Goal: Task Accomplishment & Management: Manage account settings

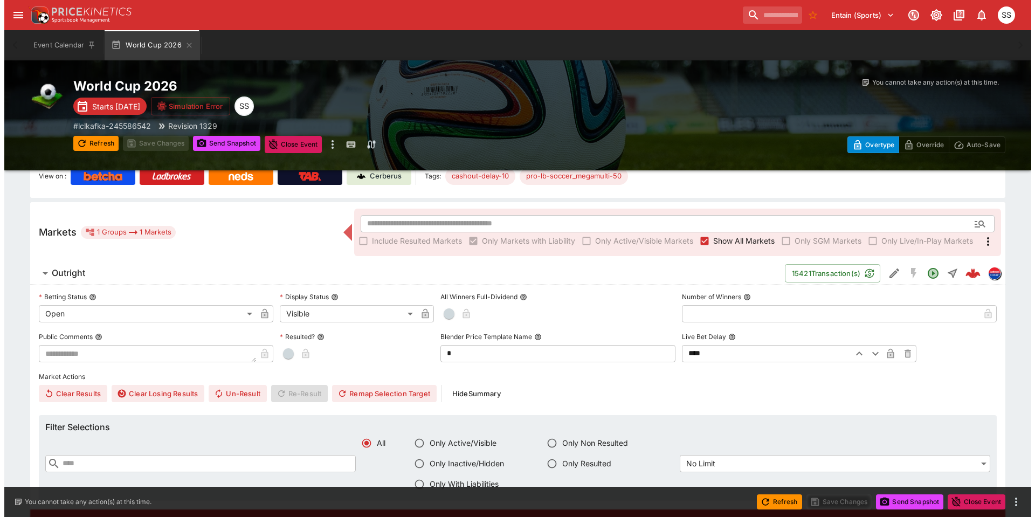
scroll to position [55, 0]
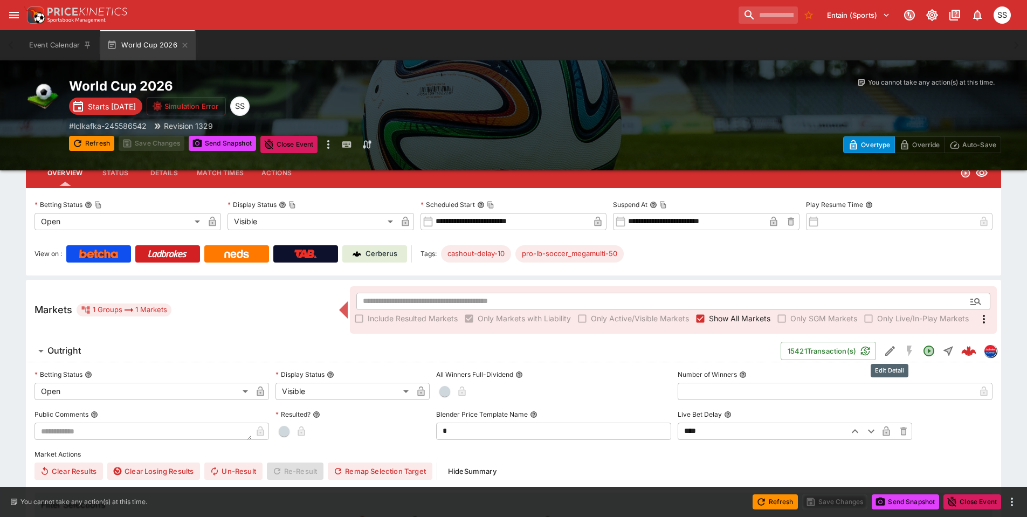
click at [891, 348] on icon "Edit Detail" at bounding box center [890, 350] width 13 height 13
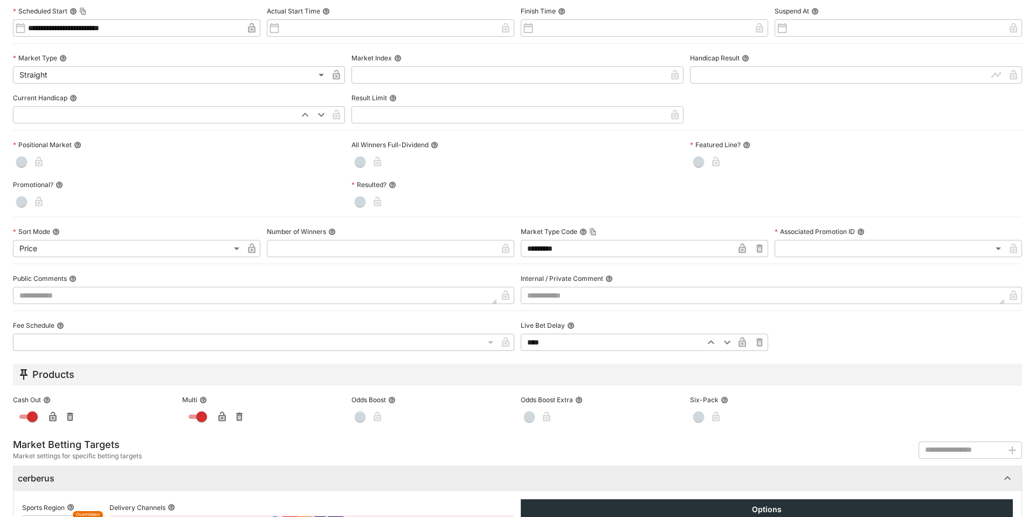
scroll to position [390, 0]
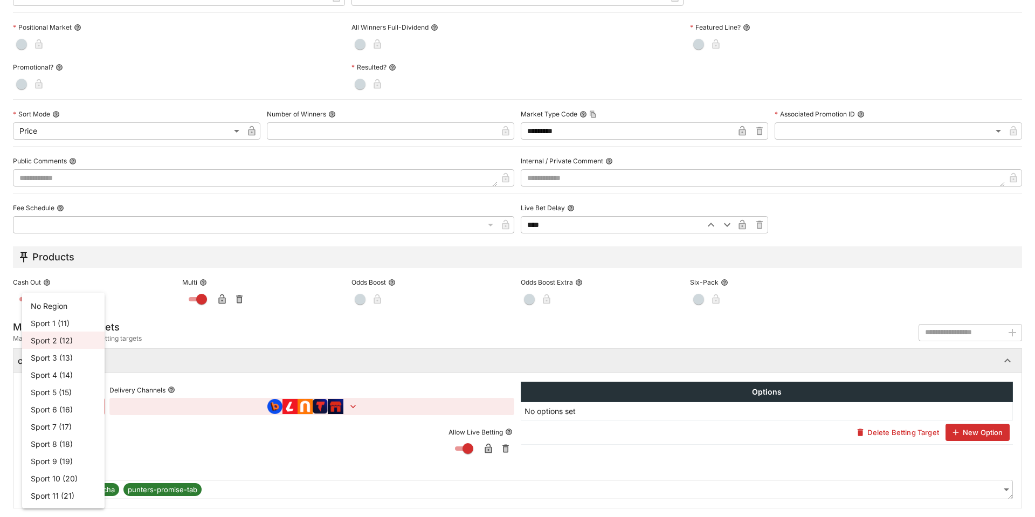
click at [62, 324] on li "Sport 1 (11)" at bounding box center [63, 322] width 82 height 17
type input "**"
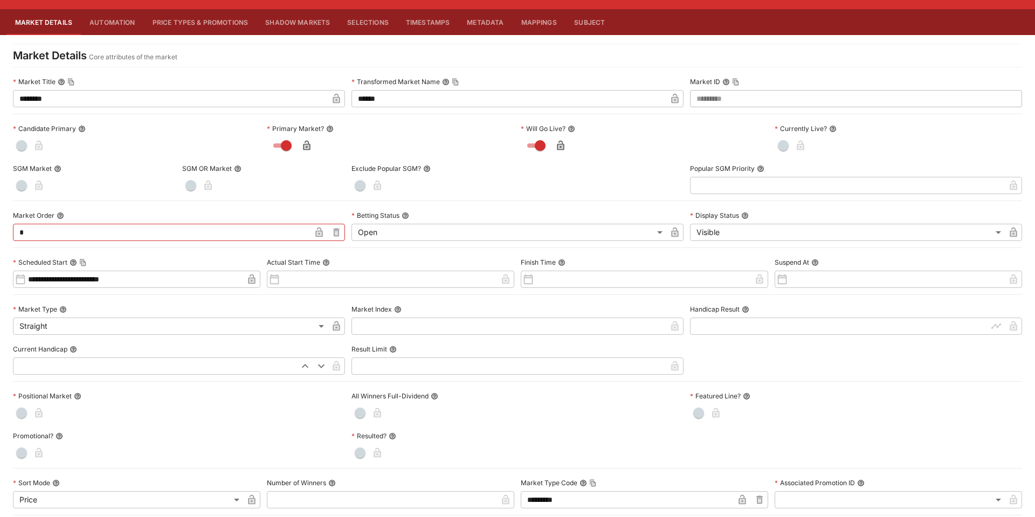
scroll to position [0, 0]
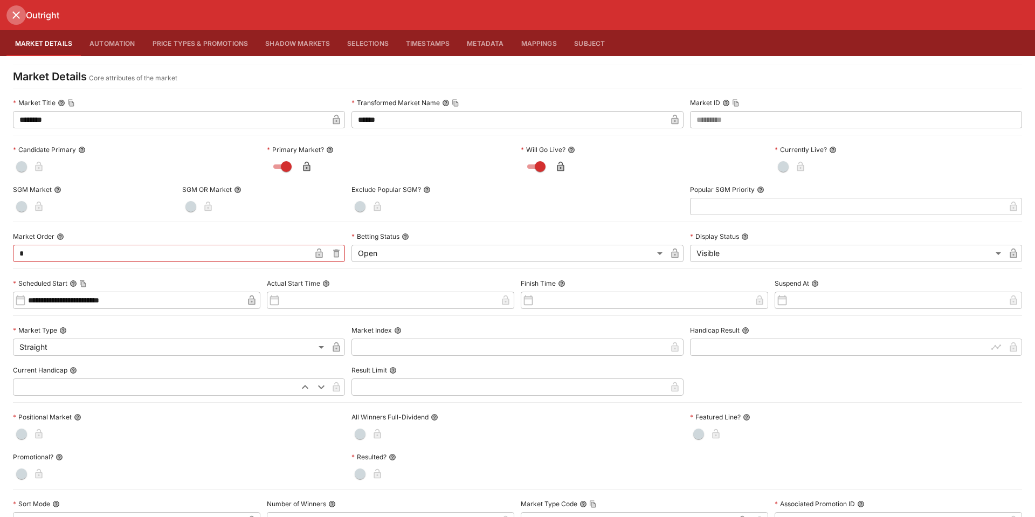
click at [18, 13] on icon "close" at bounding box center [16, 15] width 8 height 8
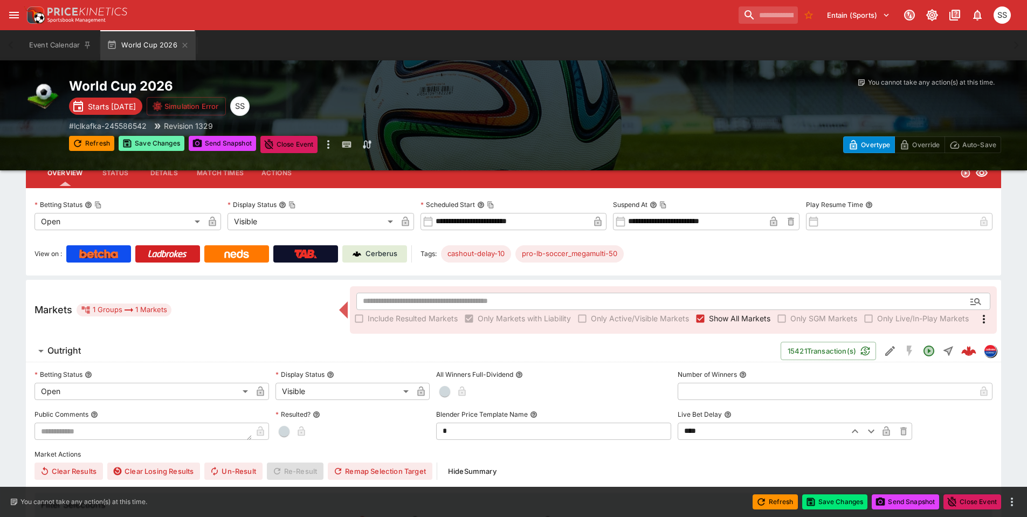
click at [162, 142] on button "Save Changes" at bounding box center [152, 143] width 66 height 15
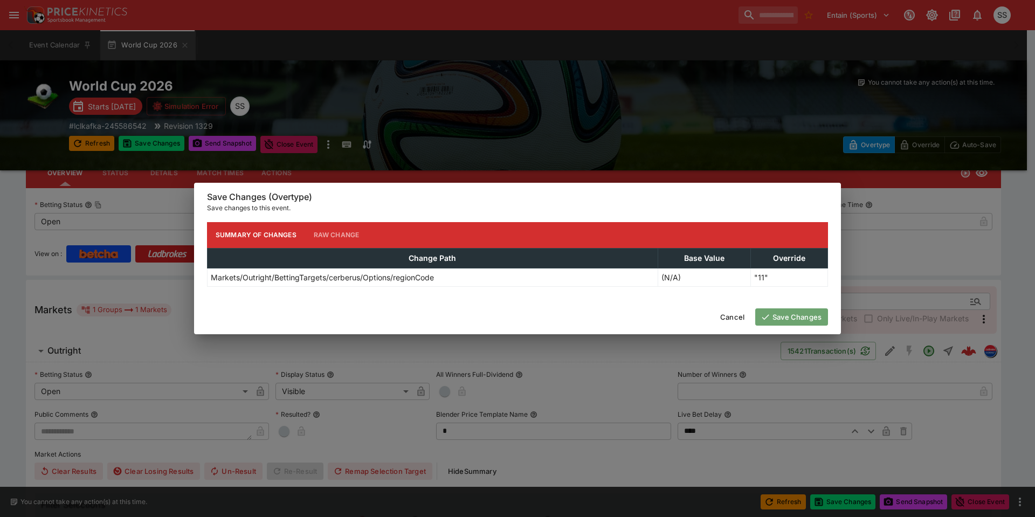
click at [810, 318] on button "Save Changes" at bounding box center [791, 316] width 73 height 17
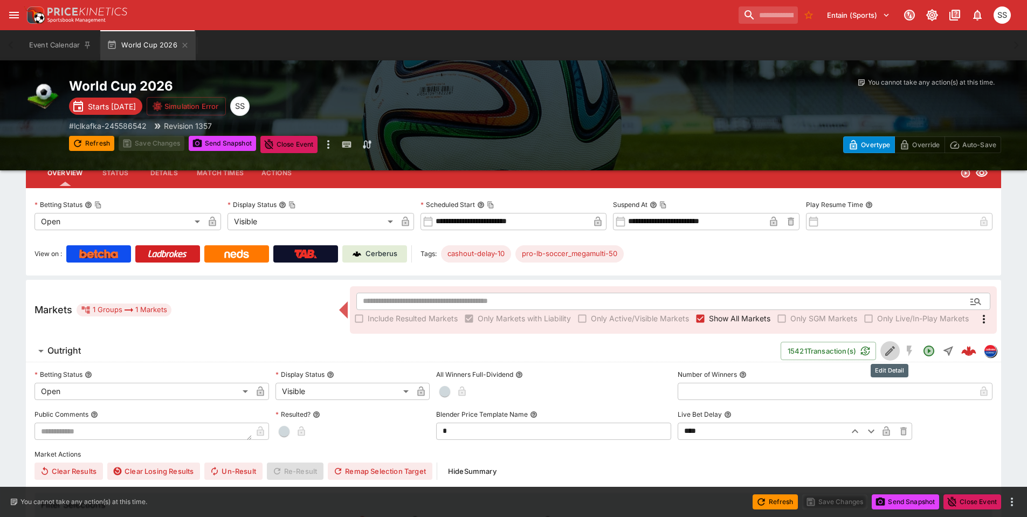
click at [892, 350] on icon "Edit Detail" at bounding box center [890, 350] width 13 height 13
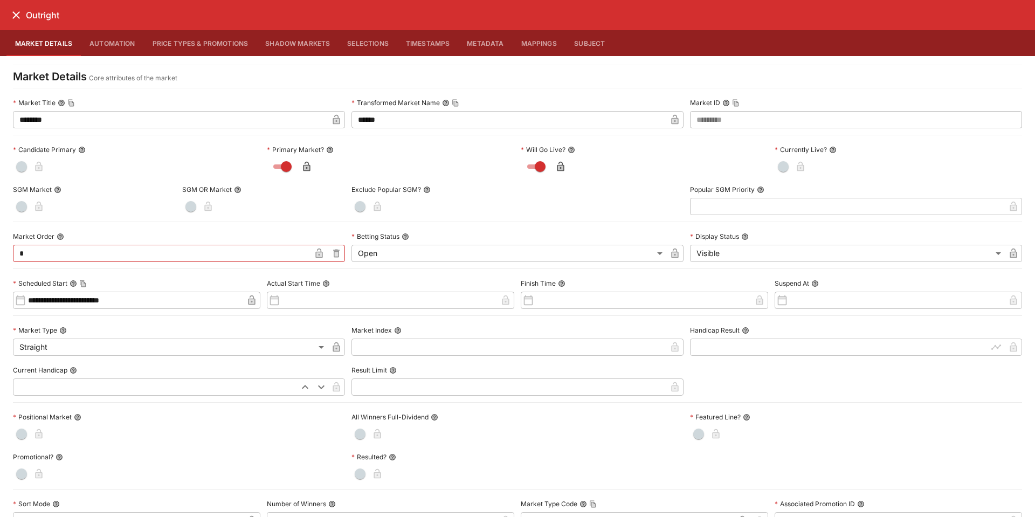
click at [17, 16] on icon "close" at bounding box center [16, 15] width 8 height 8
